Goal: Complete application form

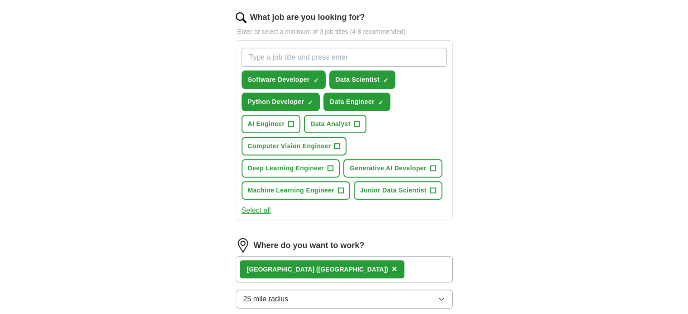
scroll to position [284, 0]
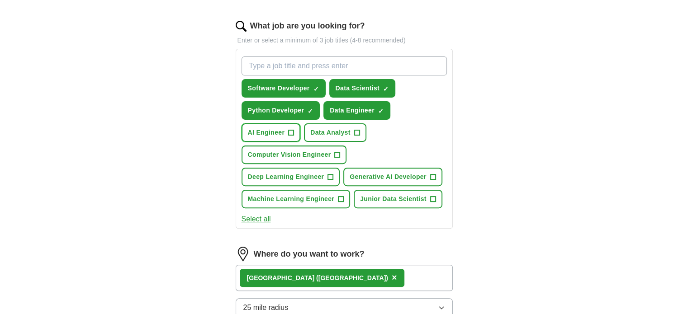
click at [294, 132] on span "+" at bounding box center [291, 132] width 5 height 7
click at [340, 152] on span "+" at bounding box center [337, 155] width 5 height 7
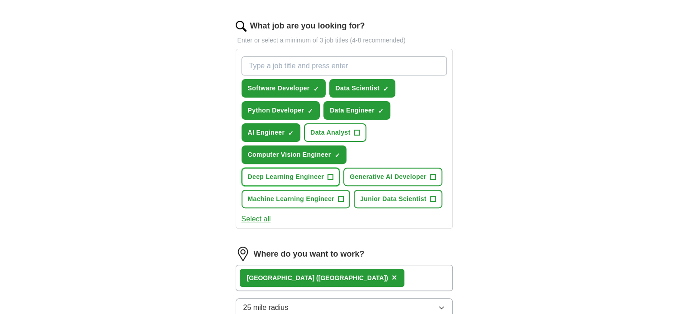
click at [333, 176] on span "+" at bounding box center [330, 177] width 5 height 7
click at [343, 186] on button "Generative AI Developer +" at bounding box center [392, 177] width 99 height 19
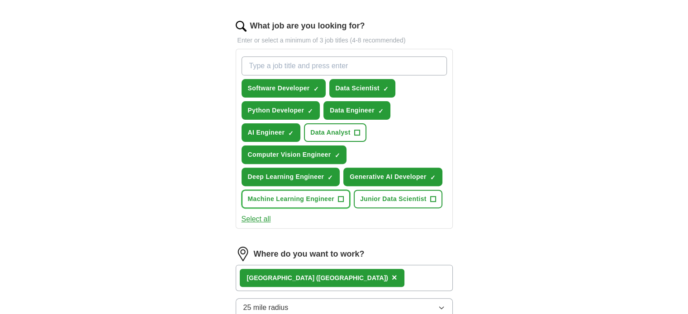
click at [347, 209] on button "Machine Learning Engineer +" at bounding box center [296, 199] width 109 height 19
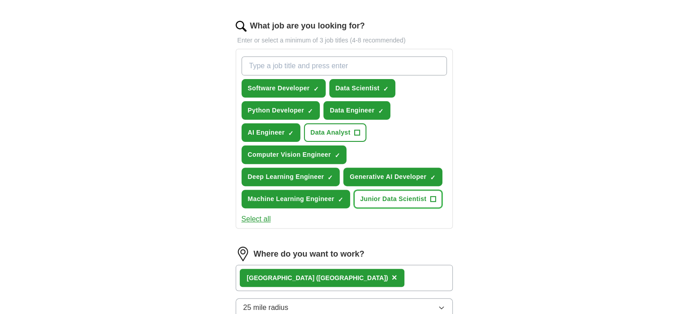
click at [354, 209] on button "Junior Data Scientist +" at bounding box center [398, 199] width 89 height 19
click at [359, 132] on span "+" at bounding box center [356, 132] width 5 height 7
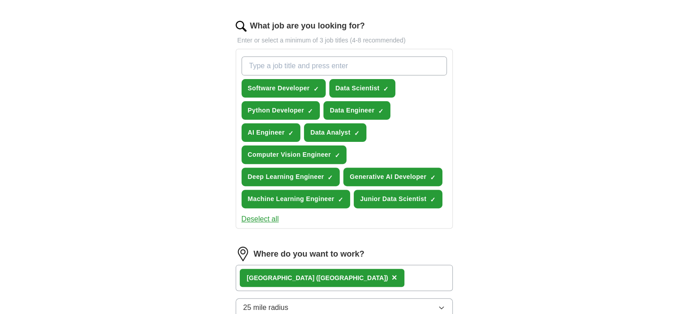
click at [526, 152] on div "ApplyIQ Let ApplyIQ do the hard work of searching and applying for jobs. Just t…" at bounding box center [344, 111] width 579 height 734
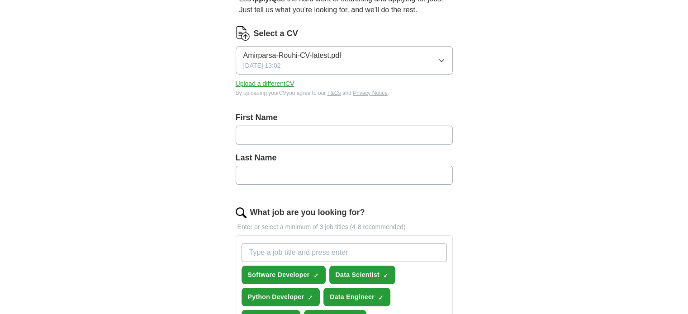
scroll to position [96, 0]
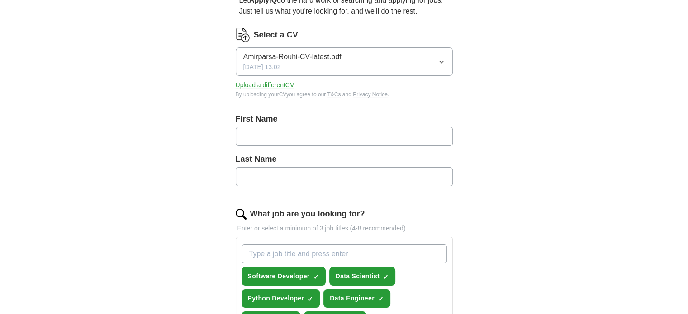
click at [328, 140] on input "text" at bounding box center [344, 136] width 217 height 19
type input "*********"
type input "*"
type input "*****"
click at [497, 152] on div "ApplyIQ Let ApplyIQ do the hard work of searching and applying for jobs. Just t…" at bounding box center [344, 299] width 579 height 734
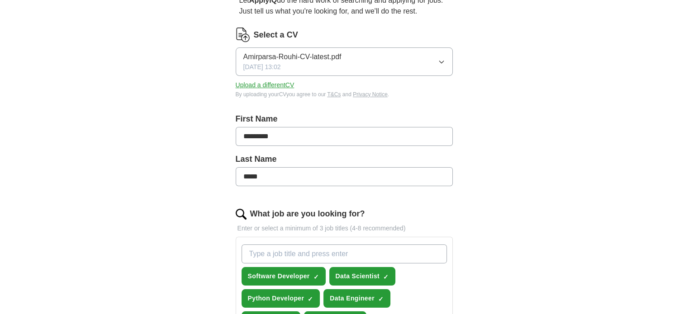
click at [261, 84] on button "Upload a different CV" at bounding box center [265, 85] width 59 height 9
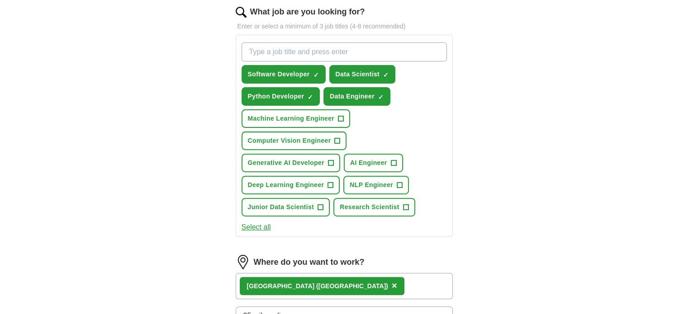
scroll to position [299, 0]
click at [270, 225] on button "Select all" at bounding box center [256, 227] width 29 height 11
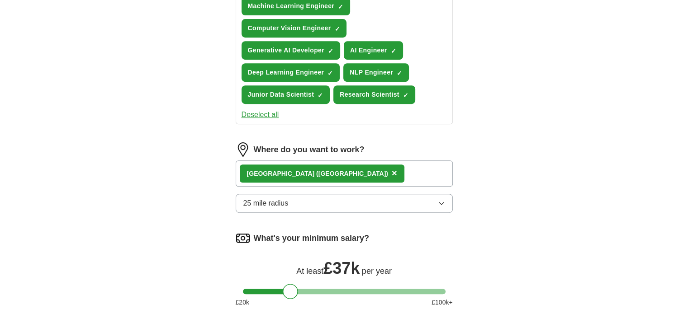
scroll to position [411, 0]
click at [323, 171] on div "[GEOGRAPHIC_DATA] ([GEOGRAPHIC_DATA]) ×" at bounding box center [344, 174] width 217 height 26
click at [392, 168] on span "×" at bounding box center [394, 173] width 5 height 10
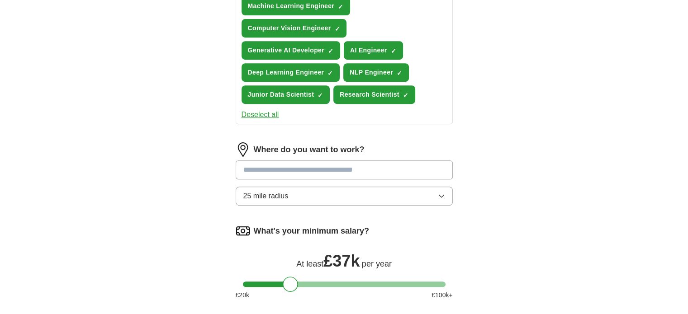
click at [287, 166] on input at bounding box center [344, 170] width 217 height 19
type input "******"
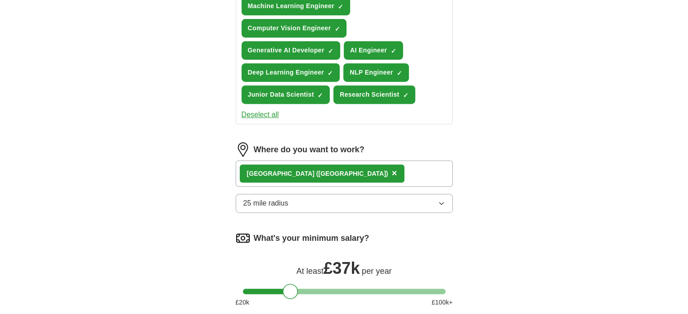
click at [262, 198] on span "25 mile radius" at bounding box center [265, 203] width 45 height 11
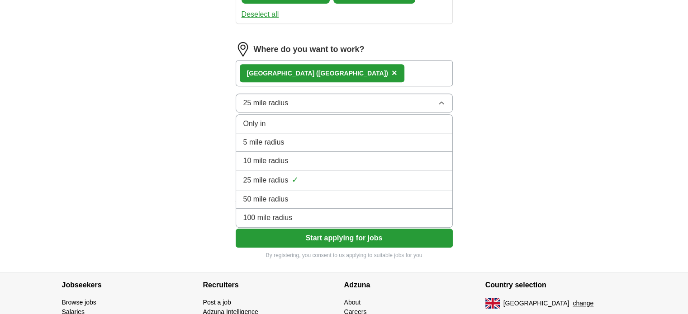
scroll to position [512, 0]
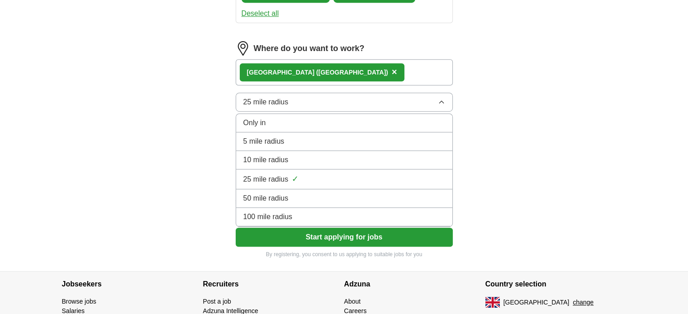
click at [277, 190] on li "50 mile radius" at bounding box center [344, 199] width 216 height 19
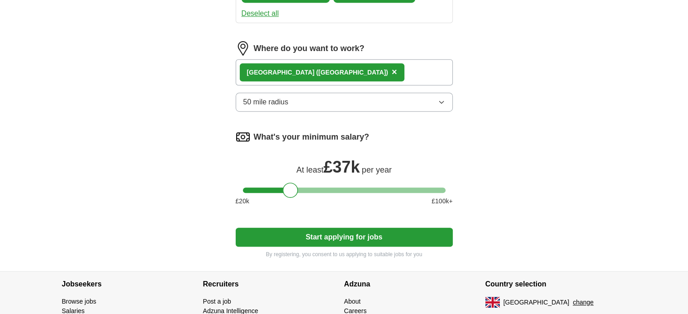
click at [293, 185] on div at bounding box center [292, 190] width 15 height 15
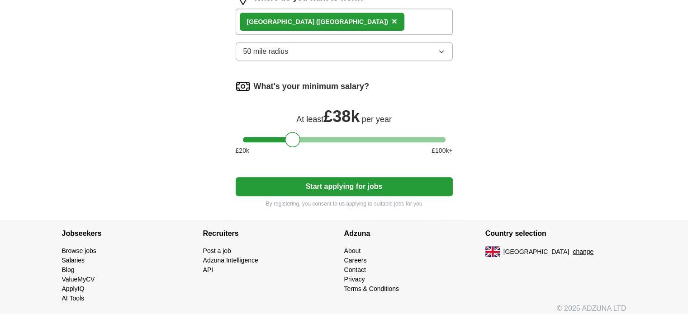
scroll to position [566, 0]
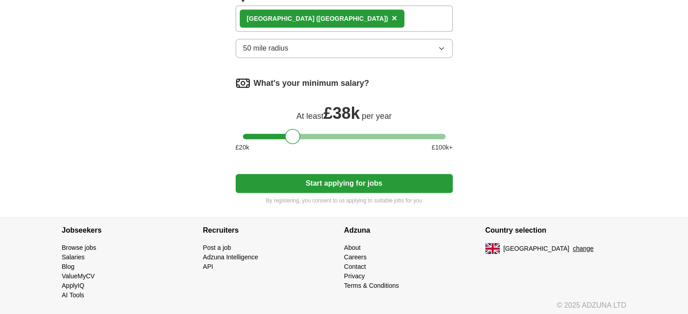
click at [311, 181] on button "Start applying for jobs" at bounding box center [344, 183] width 217 height 19
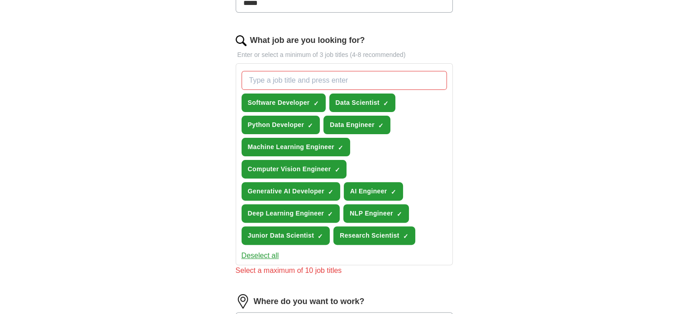
scroll to position [270, 0]
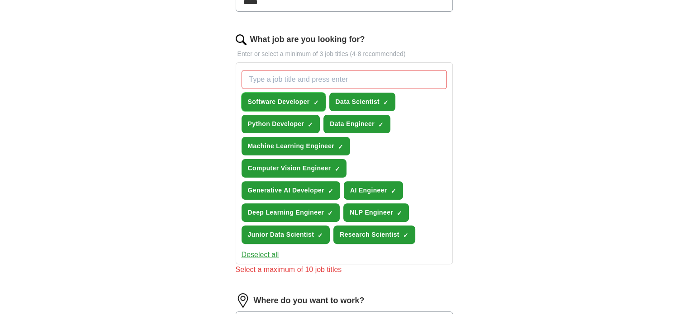
click at [0, 0] on span "×" at bounding box center [0, 0] width 0 height 0
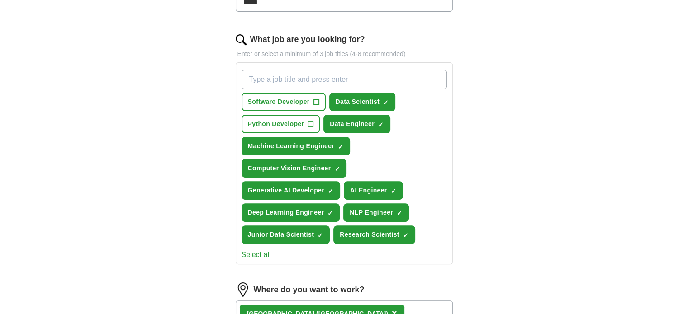
click at [492, 136] on div "ApplyIQ Let ApplyIQ do the hard work of searching and applying for jobs. Just t…" at bounding box center [344, 156] width 579 height 798
click at [409, 237] on button "Research Scientist ✓ ×" at bounding box center [374, 235] width 82 height 19
click at [409, 237] on button "Research Scientist +" at bounding box center [374, 235] width 82 height 19
click at [312, 126] on span "+" at bounding box center [310, 124] width 5 height 7
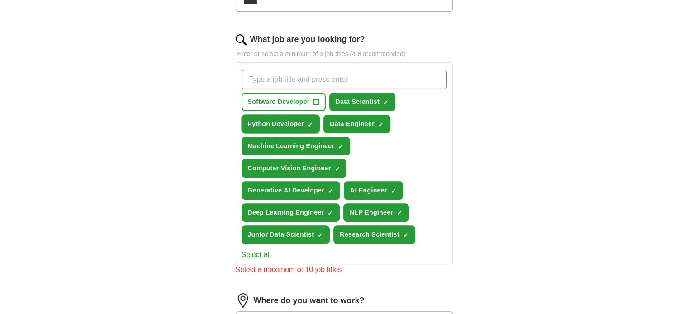
click at [0, 0] on span "×" at bounding box center [0, 0] width 0 height 0
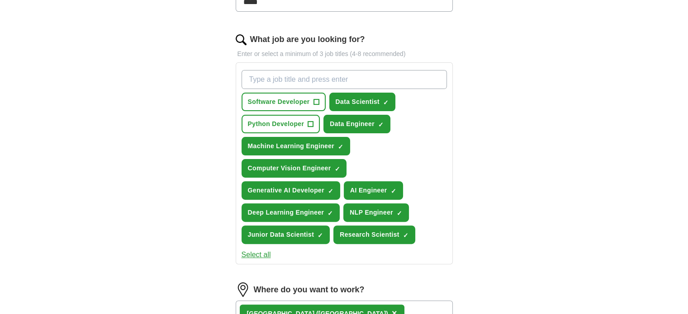
click at [545, 152] on div "ApplyIQ Let ApplyIQ do the hard work of searching and applying for jobs. Just t…" at bounding box center [344, 156] width 579 height 798
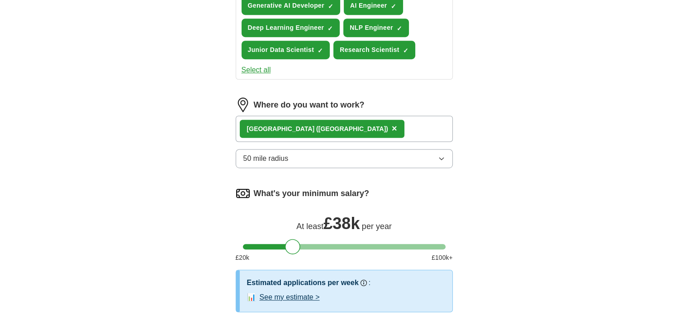
scroll to position [608, 0]
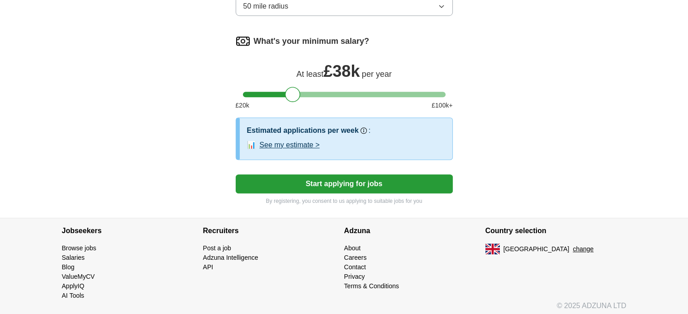
click at [317, 185] on button "Start applying for jobs" at bounding box center [344, 184] width 217 height 19
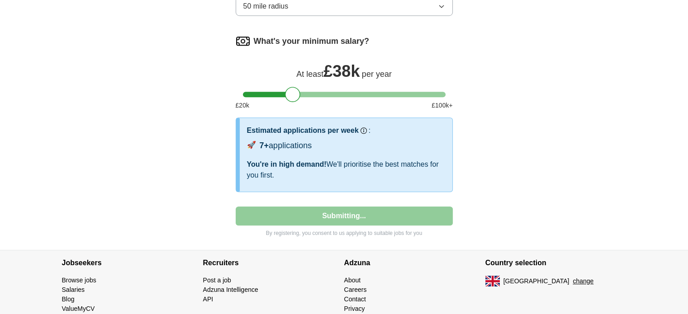
select select "**"
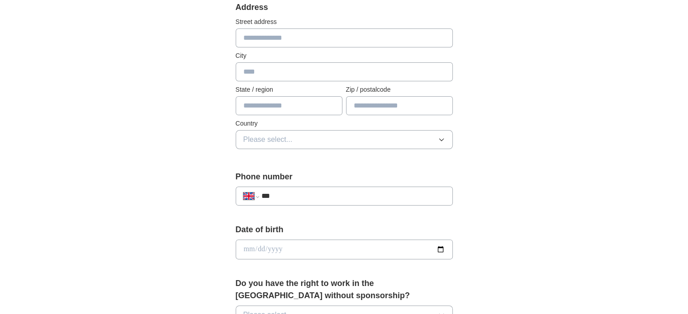
scroll to position [187, 0]
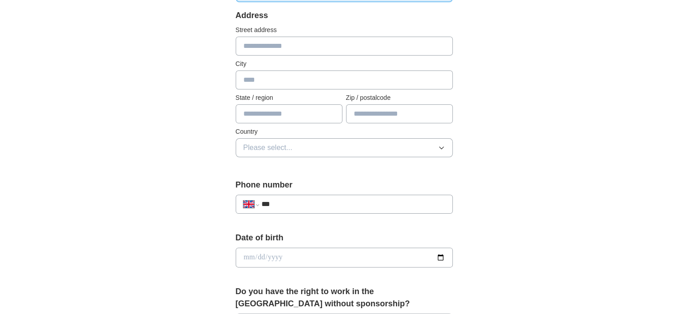
click at [383, 139] on button "Please select..." at bounding box center [344, 147] width 217 height 19
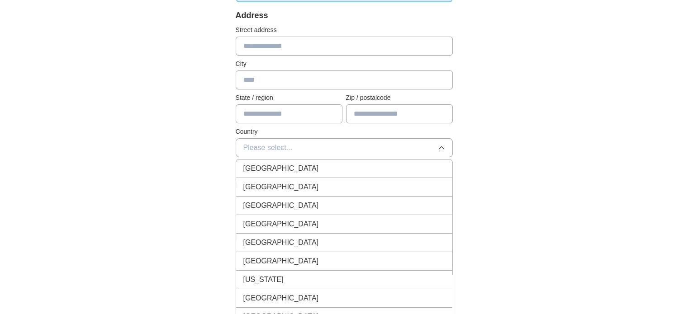
click at [352, 166] on div "[GEOGRAPHIC_DATA]" at bounding box center [344, 168] width 202 height 11
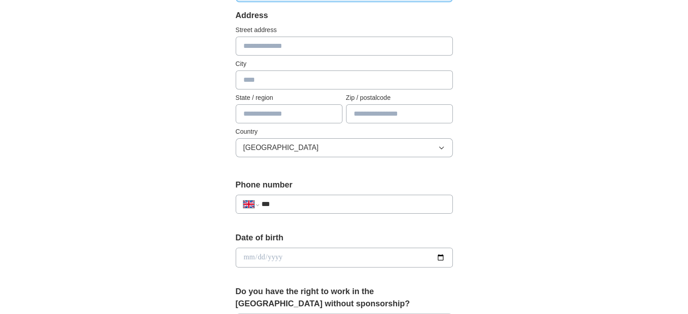
click at [308, 118] on input "text" at bounding box center [289, 113] width 107 height 19
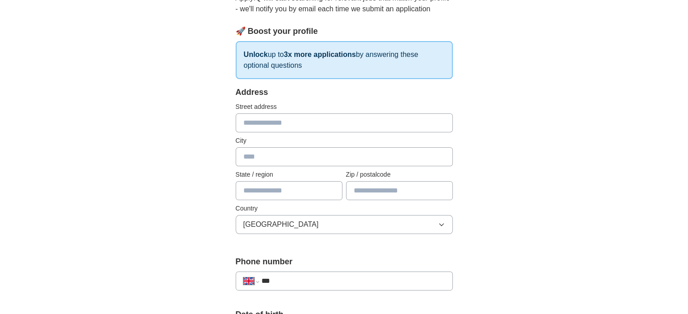
scroll to position [110, 0]
click at [308, 118] on input "text" at bounding box center [344, 123] width 217 height 19
type input "**********"
type input "*"
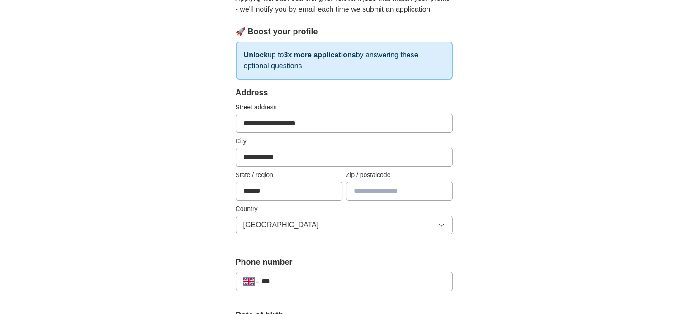
type input "******"
type input "*******"
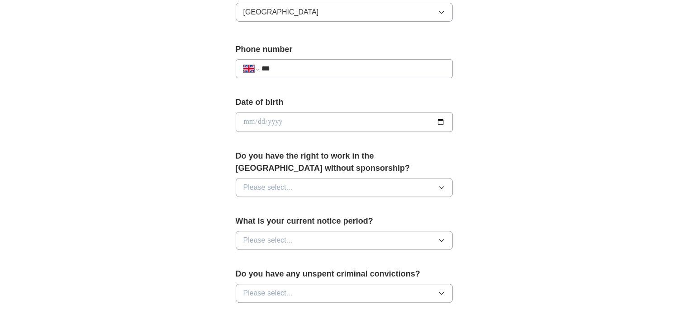
scroll to position [334, 0]
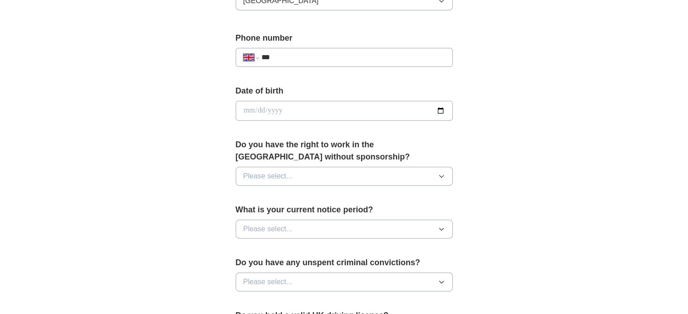
click at [323, 61] on input "***" at bounding box center [353, 57] width 184 height 11
type input "**********"
click at [501, 115] on div "**********" at bounding box center [344, 98] width 579 height 811
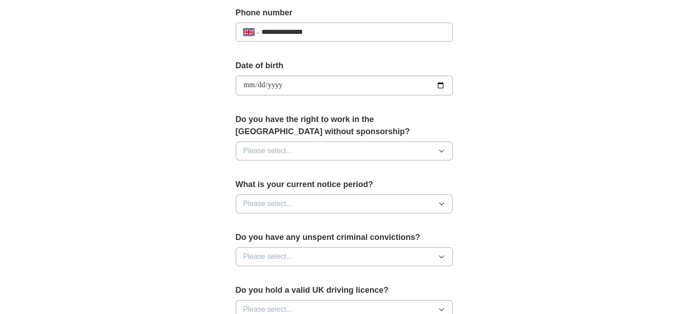
click at [400, 152] on button "Please select..." at bounding box center [344, 151] width 217 height 19
click at [476, 125] on div "**********" at bounding box center [343, 99] width 289 height 761
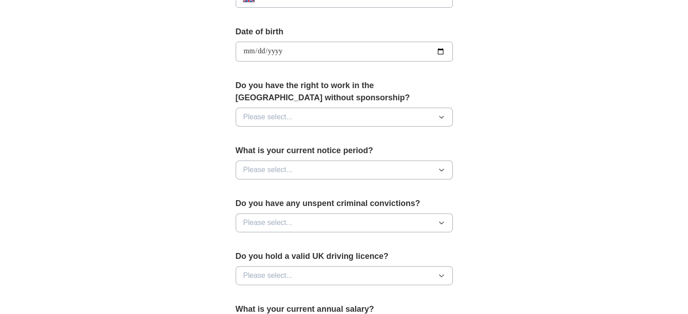
scroll to position [395, 0]
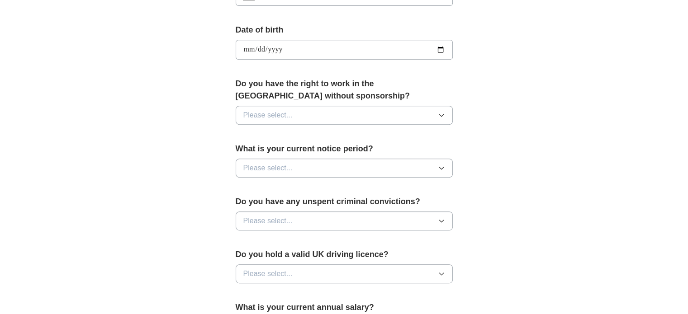
click at [370, 162] on button "Please select..." at bounding box center [344, 168] width 217 height 19
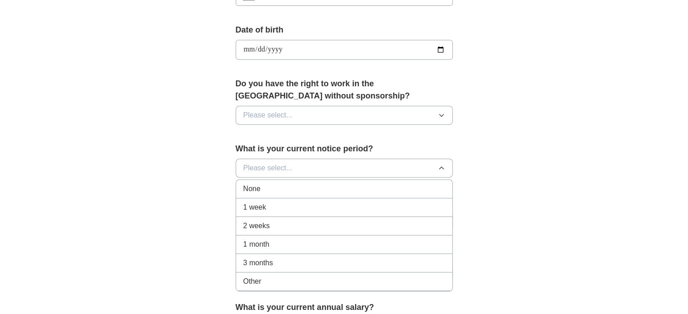
click at [312, 187] on div "None" at bounding box center [344, 189] width 202 height 11
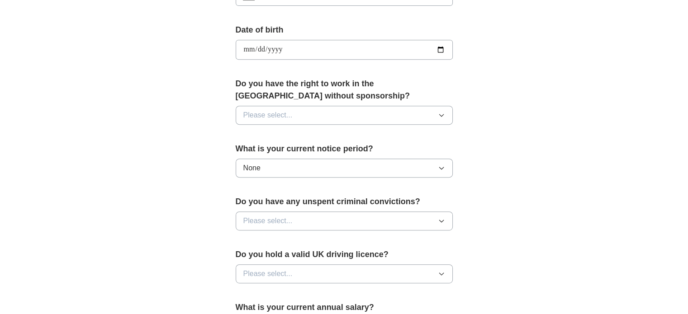
click at [204, 175] on div "**********" at bounding box center [343, 63] width 289 height 761
click at [313, 230] on div "Do you have any unspent criminal convictions? Please select..." at bounding box center [344, 217] width 217 height 42
click at [311, 225] on button "Please select..." at bounding box center [344, 221] width 217 height 19
click at [284, 265] on li "No" at bounding box center [344, 260] width 216 height 19
click at [199, 212] on div "**********" at bounding box center [343, 63] width 289 height 761
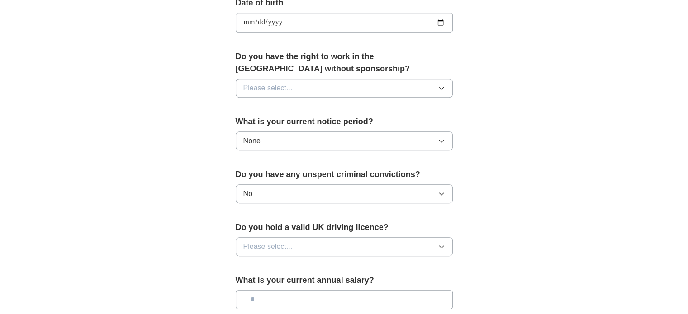
scroll to position [423, 0]
click at [286, 243] on span "Please select..." at bounding box center [267, 246] width 49 height 11
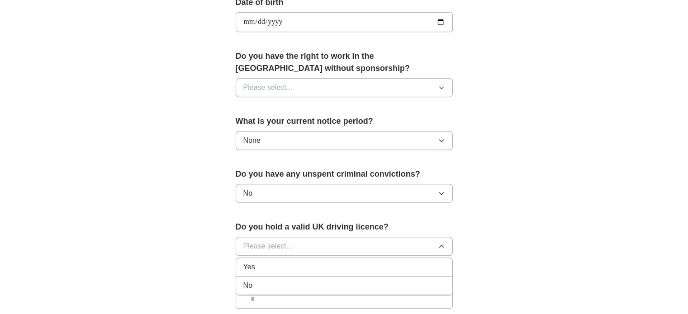
click at [282, 262] on div "Yes" at bounding box center [344, 267] width 202 height 11
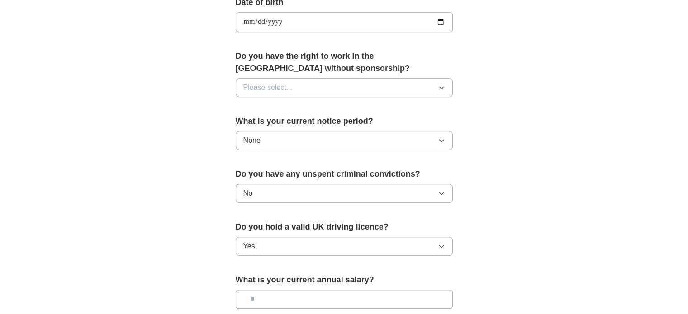
click at [179, 215] on div "**********" at bounding box center [344, 10] width 579 height 811
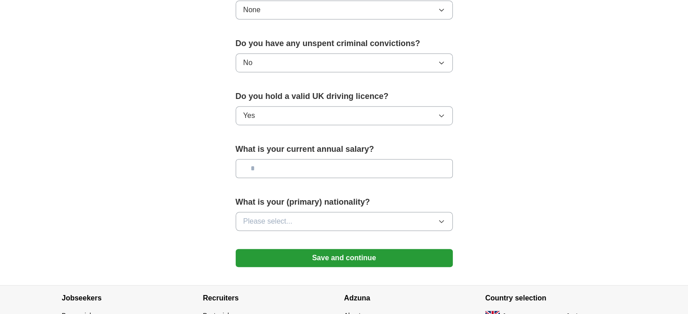
scroll to position [555, 0]
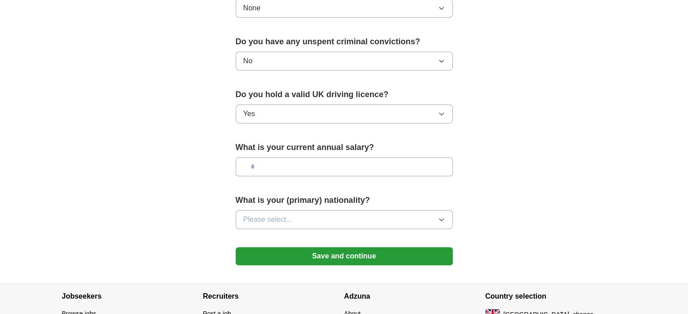
click at [310, 163] on input "text" at bounding box center [344, 166] width 217 height 19
click at [280, 211] on button "Please select..." at bounding box center [344, 219] width 217 height 19
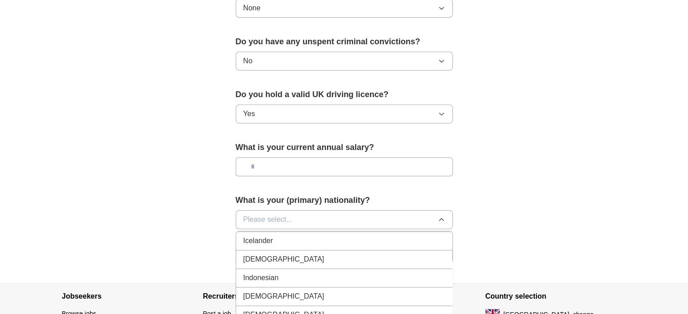
scroll to position [1467, 0]
click at [269, 289] on div "[DEMOGRAPHIC_DATA]" at bounding box center [344, 294] width 202 height 11
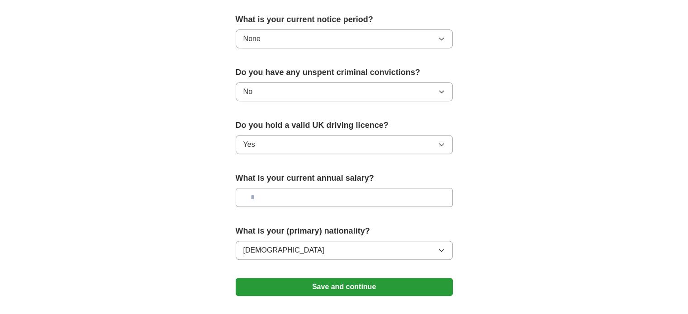
scroll to position [507, 0]
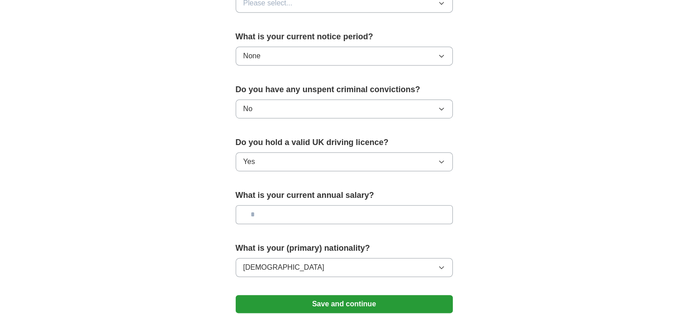
click at [266, 214] on input "text" at bounding box center [344, 214] width 217 height 19
type input "**"
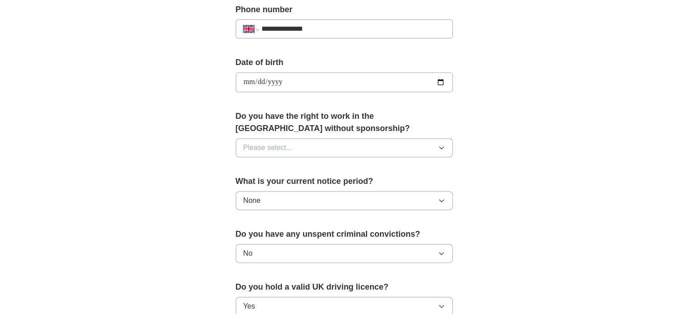
scroll to position [360, 0]
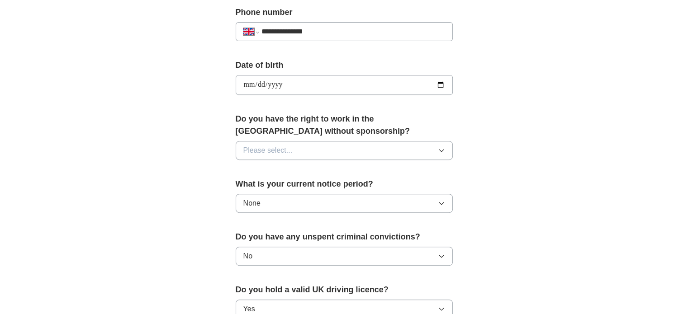
click at [295, 163] on div "Do you have the right to work in the [GEOGRAPHIC_DATA] without sponsorship? Ple…" at bounding box center [344, 140] width 217 height 54
click at [296, 159] on div "Do you have the right to work in the [GEOGRAPHIC_DATA] without sponsorship? Ple…" at bounding box center [344, 140] width 217 height 54
click at [294, 148] on button "Please select..." at bounding box center [344, 150] width 217 height 19
click at [275, 174] on div "Yes" at bounding box center [344, 171] width 202 height 11
click at [210, 156] on div "**********" at bounding box center [343, 98] width 289 height 761
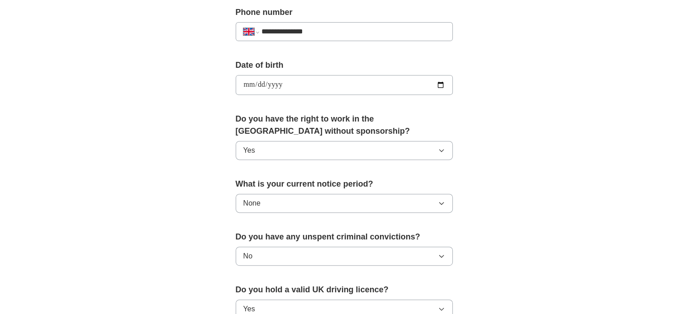
click at [280, 142] on button "Yes" at bounding box center [344, 150] width 217 height 19
click at [262, 183] on li "No" at bounding box center [344, 191] width 216 height 19
click at [184, 161] on div "**********" at bounding box center [344, 73] width 579 height 811
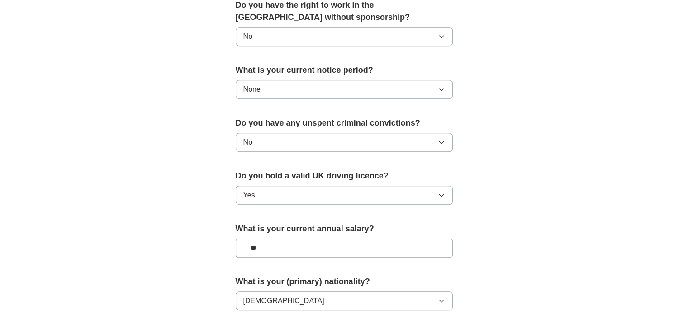
scroll to position [477, 0]
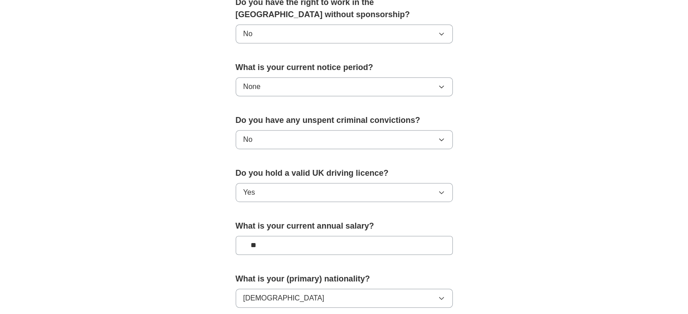
drag, startPoint x: 297, startPoint y: 179, endPoint x: 295, endPoint y: 186, distance: 7.9
click at [295, 186] on div "Do you hold a valid UK driving licence? Yes" at bounding box center [344, 188] width 217 height 42
drag, startPoint x: 295, startPoint y: 186, endPoint x: 280, endPoint y: 186, distance: 15.4
click at [280, 186] on button "Yes" at bounding box center [344, 192] width 217 height 19
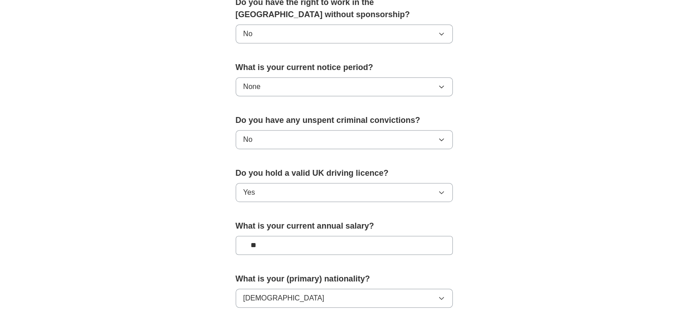
click at [280, 186] on button "Yes" at bounding box center [344, 192] width 217 height 19
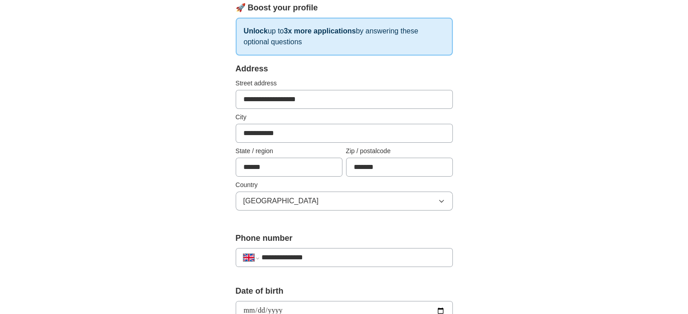
scroll to position [124, 0]
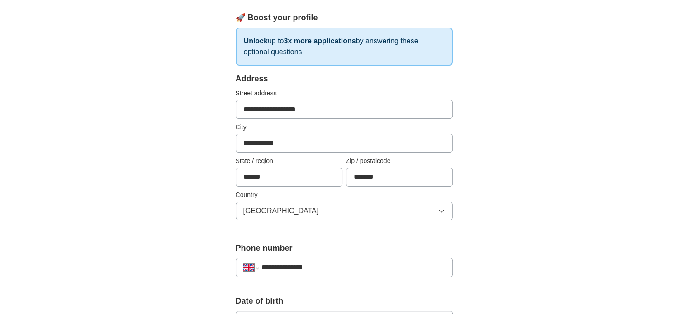
click at [178, 121] on div "**********" at bounding box center [344, 309] width 579 height 811
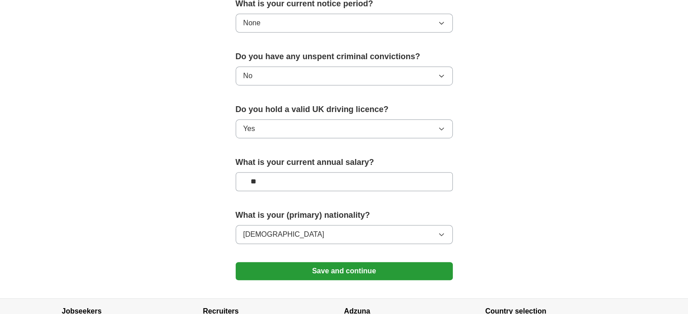
scroll to position [541, 0]
click at [367, 271] on button "Save and continue" at bounding box center [344, 271] width 217 height 18
